Goal: Task Accomplishment & Management: Use online tool/utility

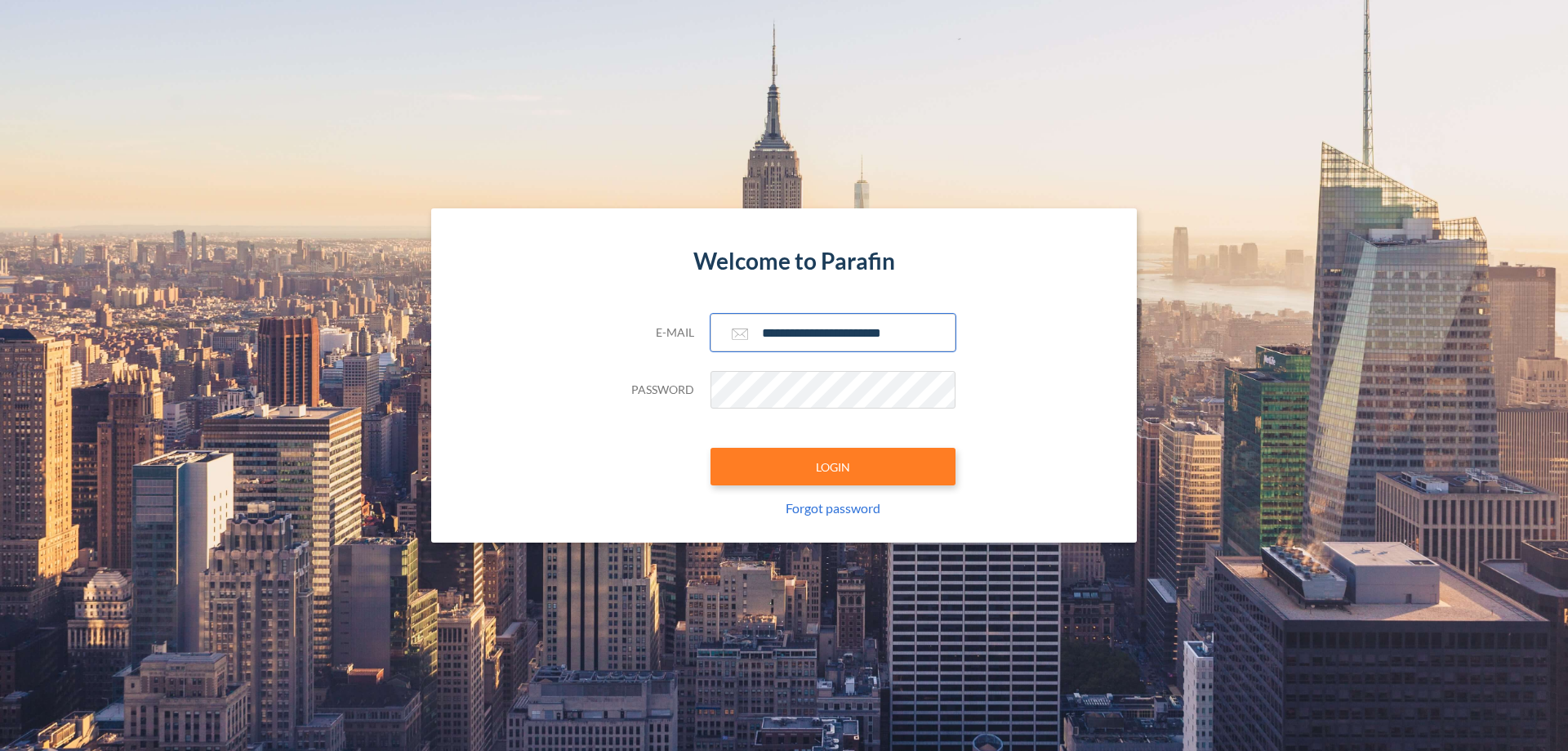
type input "**********"
click at [833, 467] on button "LOGIN" at bounding box center [833, 466] width 245 height 37
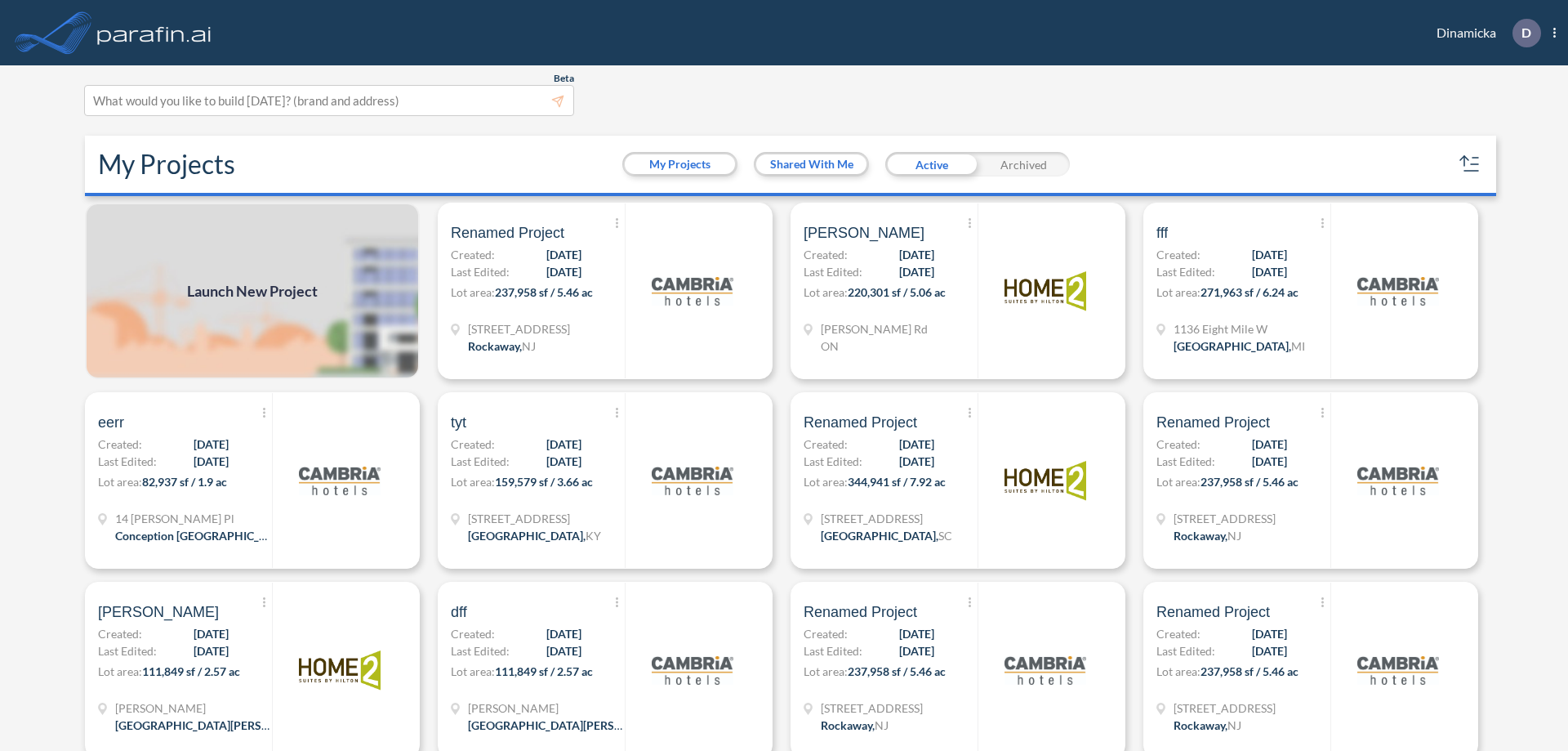
scroll to position [4, 0]
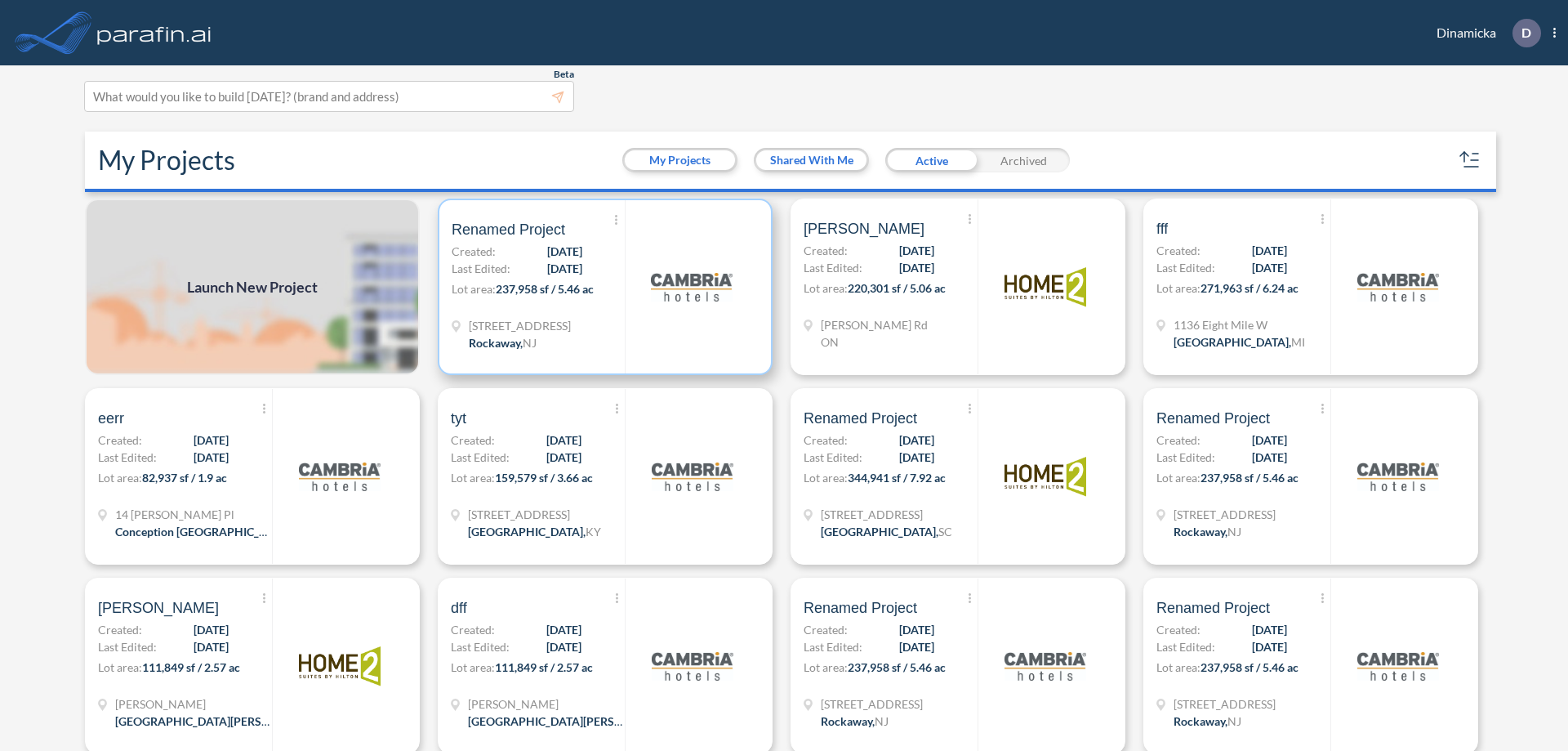
click at [602, 287] on p "Lot area: 237,958 sf / 5.46 ac" at bounding box center [539, 292] width 174 height 23
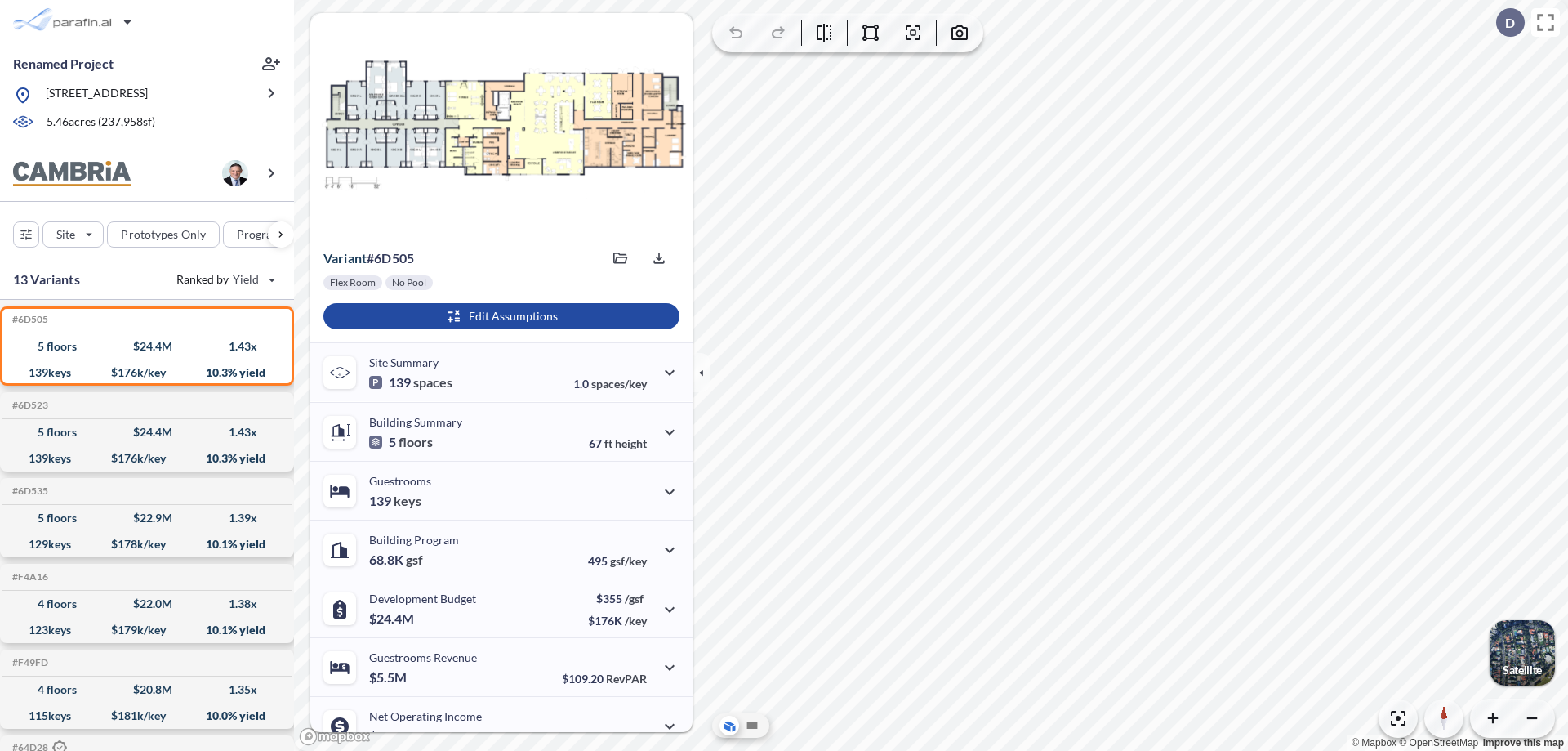
scroll to position [82, 0]
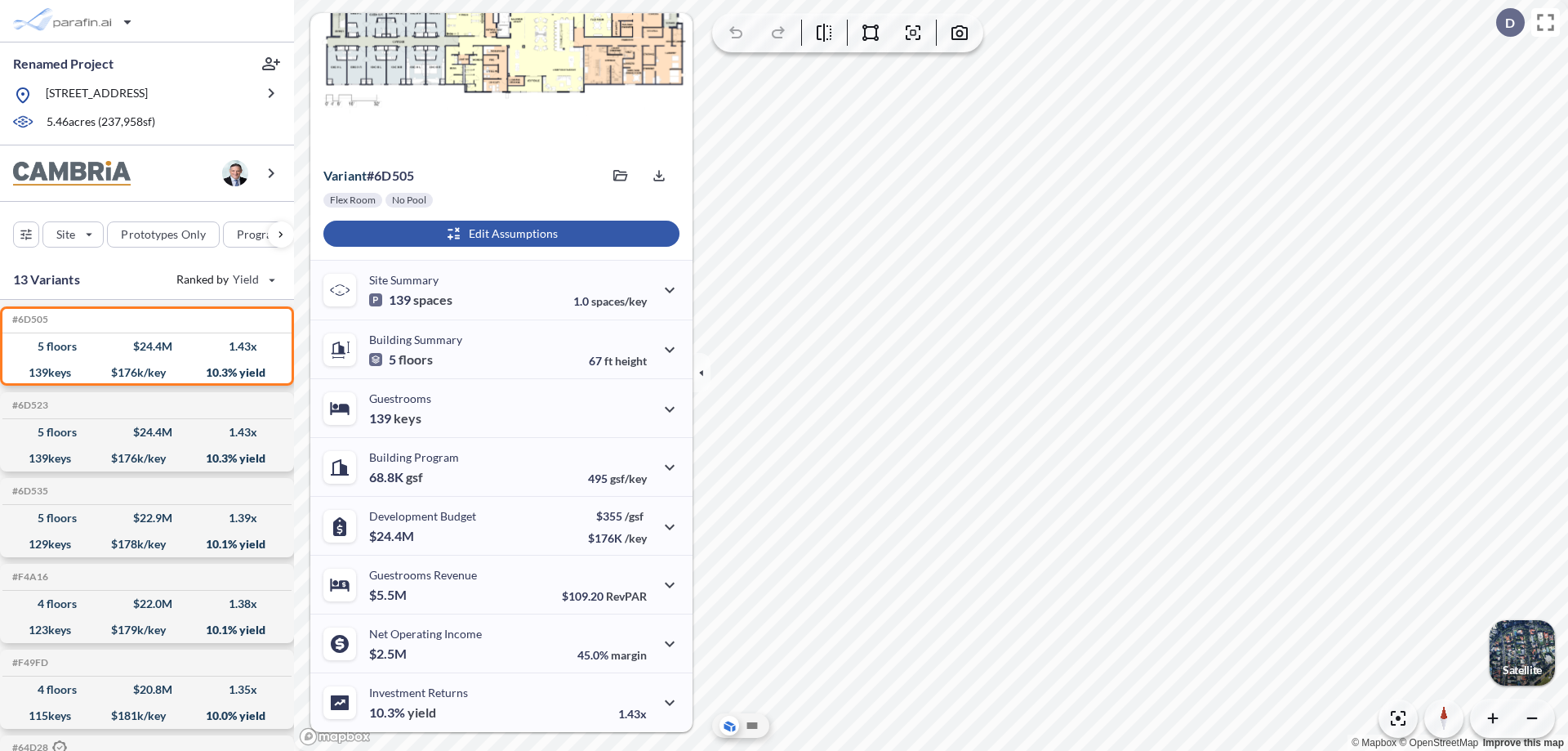
click at [499, 234] on div "button" at bounding box center [502, 234] width 356 height 26
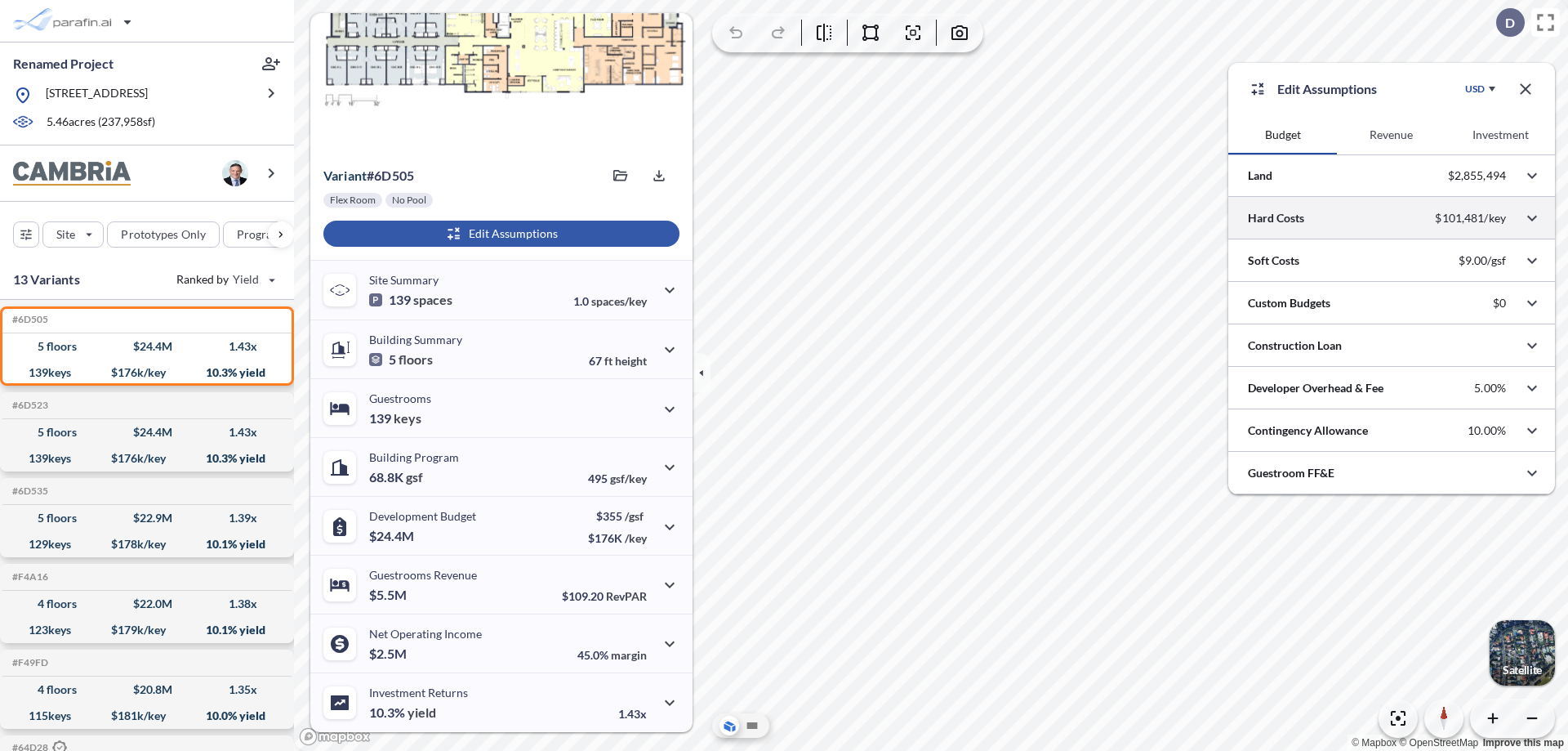
click at [1392, 218] on div at bounding box center [1392, 218] width 327 height 42
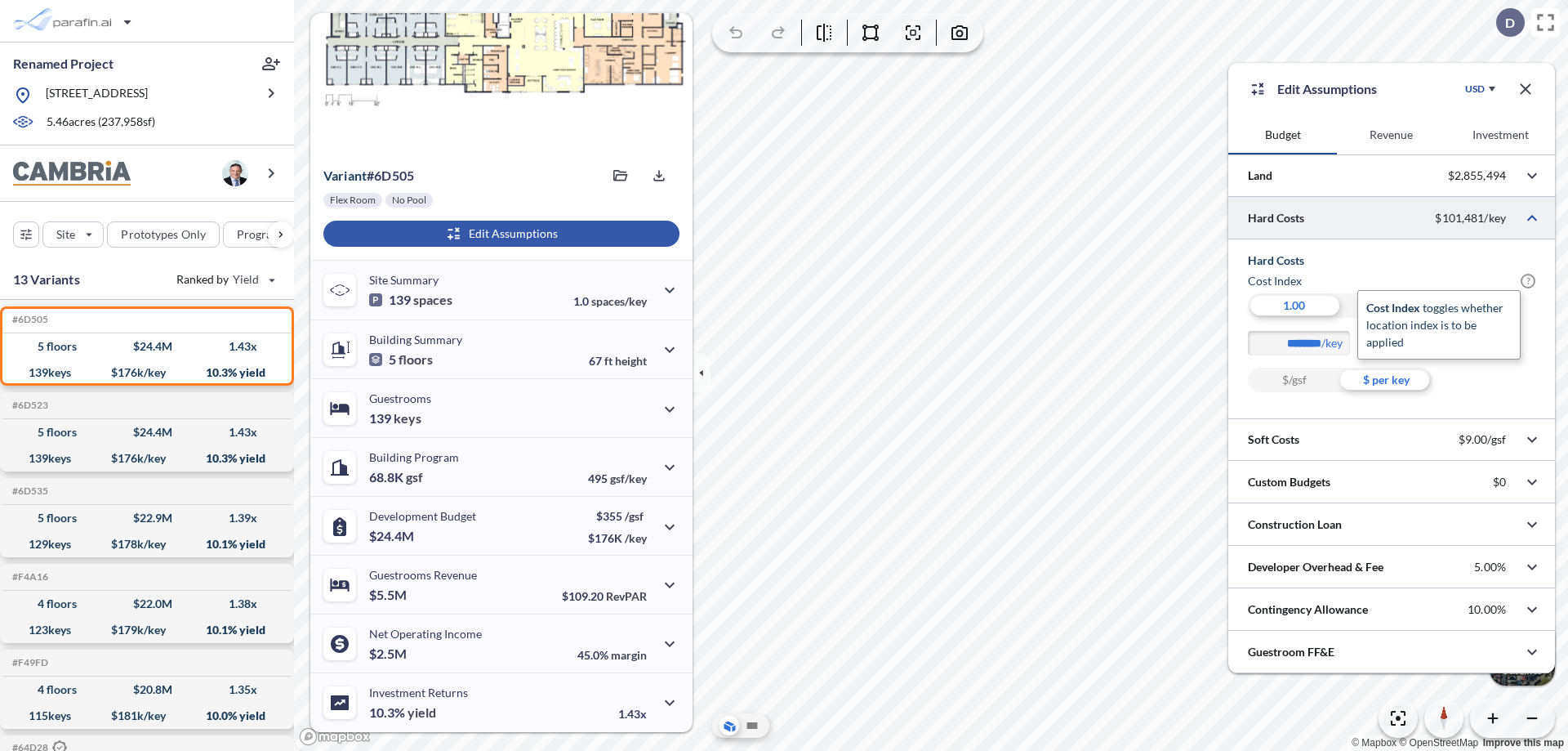
click at [1528, 281] on span "?" at bounding box center [1528, 280] width 15 height 15
